Goal: Task Accomplishment & Management: Manage account settings

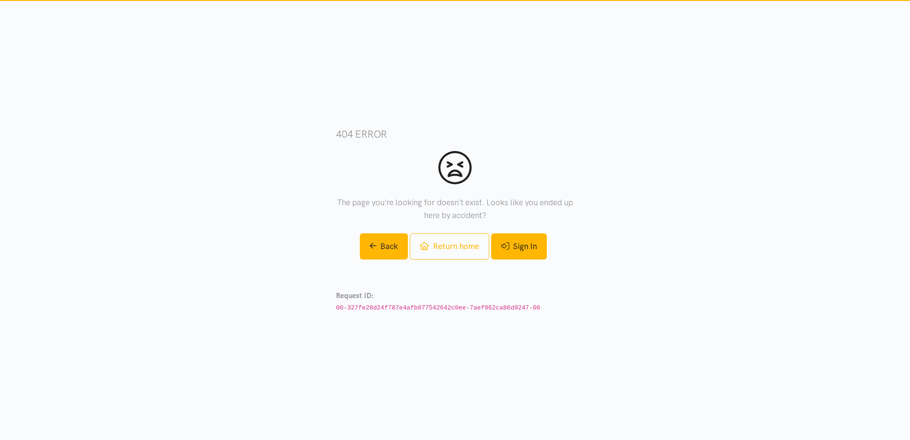
click at [537, 245] on link "Sign In" at bounding box center [519, 246] width 56 height 26
click at [474, 246] on link "Return home" at bounding box center [449, 246] width 79 height 26
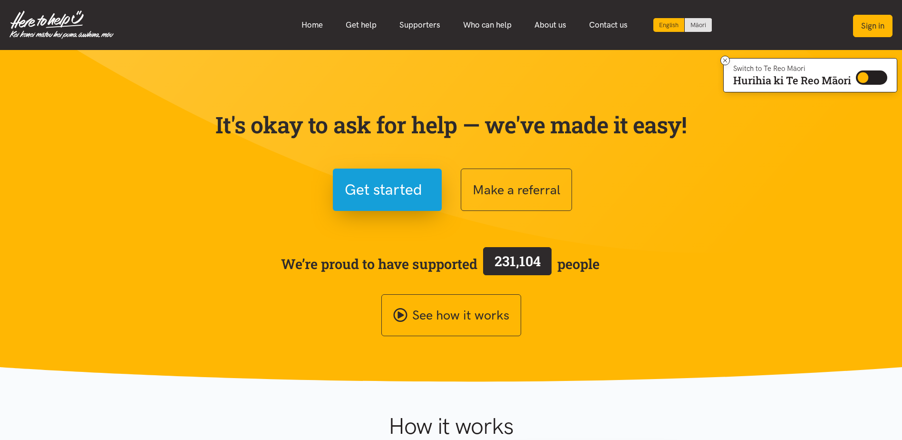
click at [874, 22] on button "Sign in" at bounding box center [872, 26] width 39 height 22
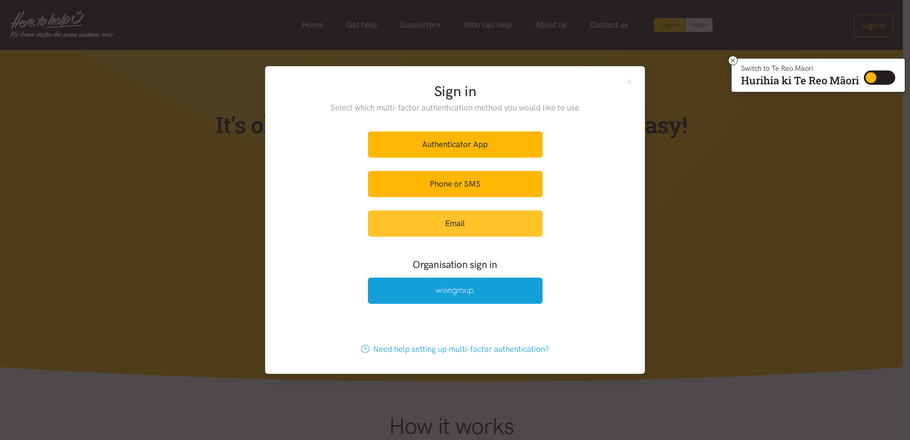
click at [465, 223] on link "Email" at bounding box center [455, 223] width 175 height 26
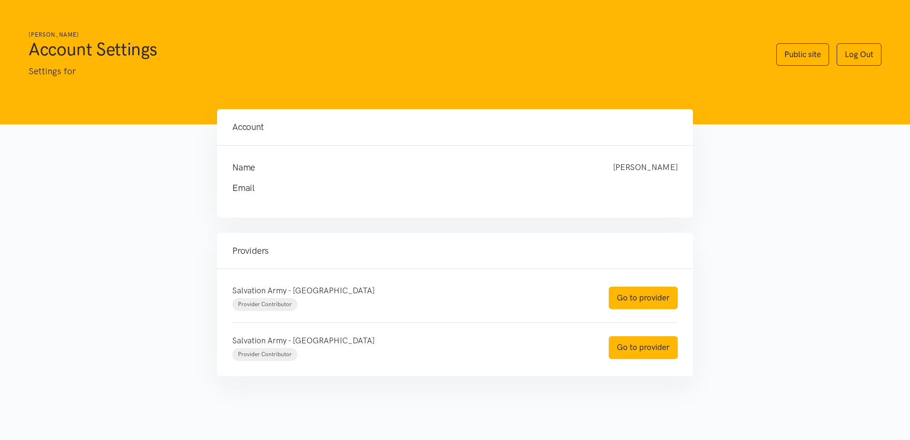
click at [301, 299] on div "Salvation Army - Hamilton City Provider Contributor" at bounding box center [411, 297] width 376 height 27
click at [662, 297] on link "Go to provider" at bounding box center [642, 297] width 69 height 22
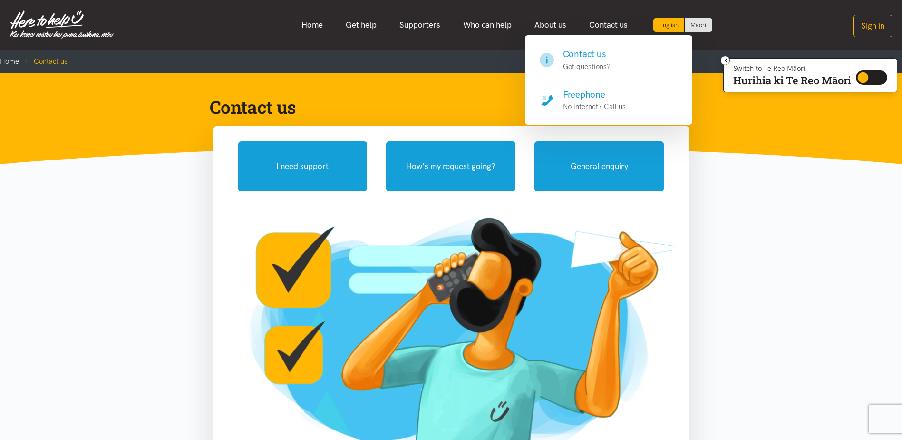
click at [597, 92] on h4 "Freephone" at bounding box center [595, 94] width 65 height 13
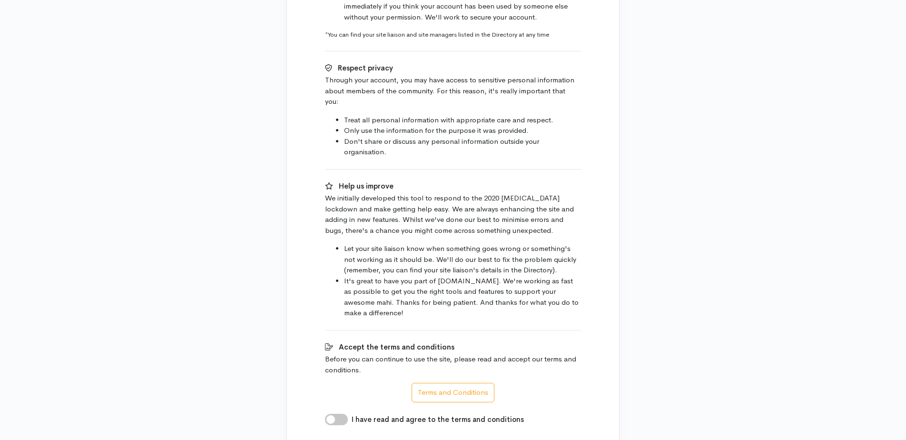
scroll to position [460, 0]
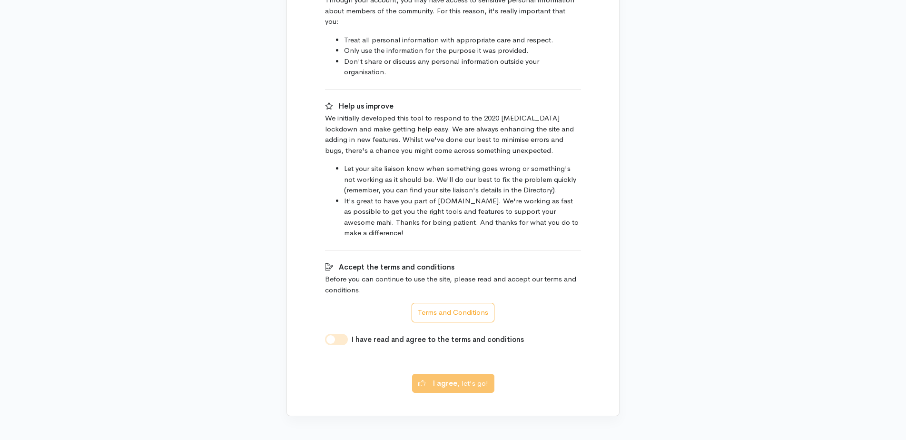
click at [338, 333] on input "I have read and agree to the terms and conditions" at bounding box center [336, 338] width 23 height 11
checkbox input "true"
click at [469, 372] on button "I agree , let's go!" at bounding box center [453, 382] width 82 height 20
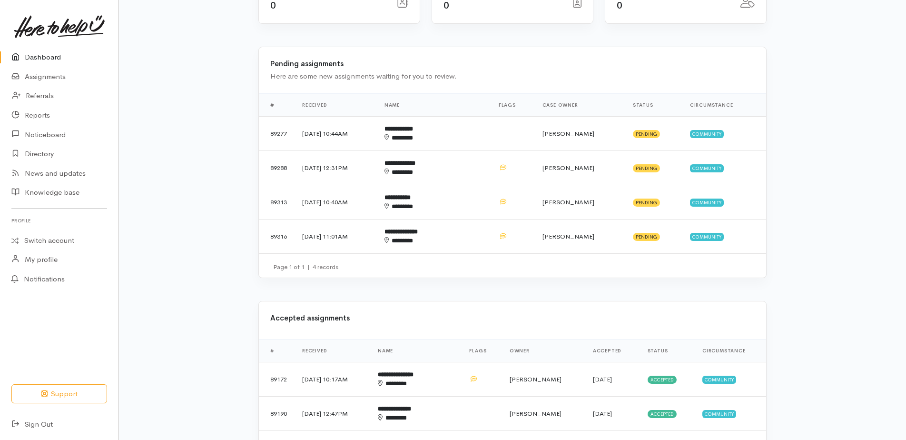
scroll to position [143, 0]
